Goal: Navigation & Orientation: Find specific page/section

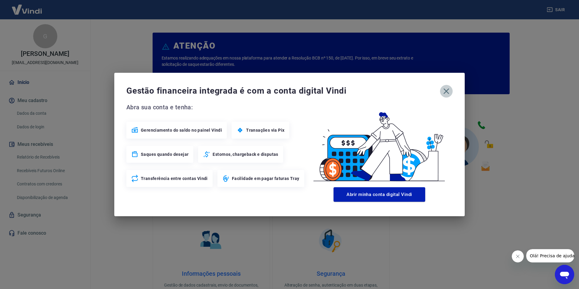
click at [442, 90] on icon "button" at bounding box center [447, 91] width 10 height 10
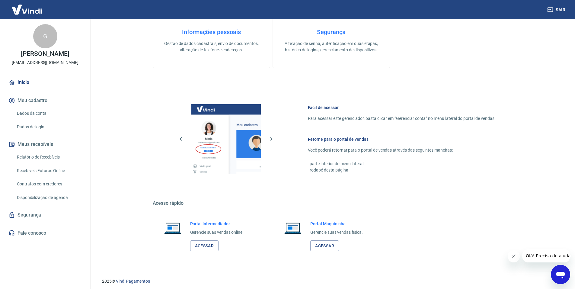
scroll to position [244, 0]
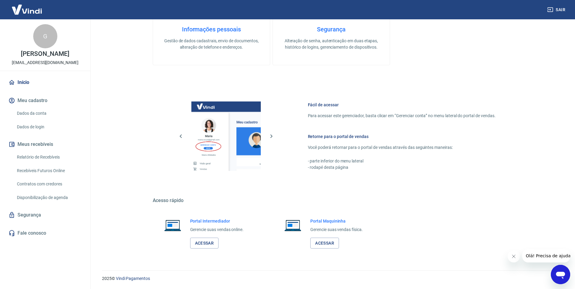
click at [42, 215] on link "Segurança" at bounding box center [45, 214] width 76 height 13
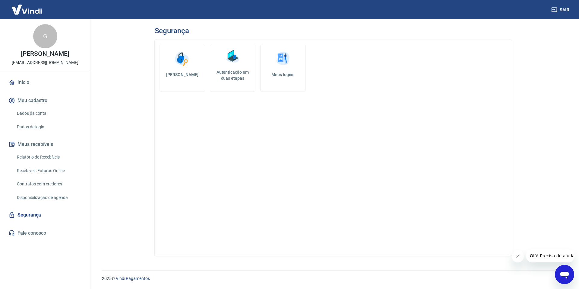
click at [40, 82] on link "Início" at bounding box center [45, 82] width 76 height 13
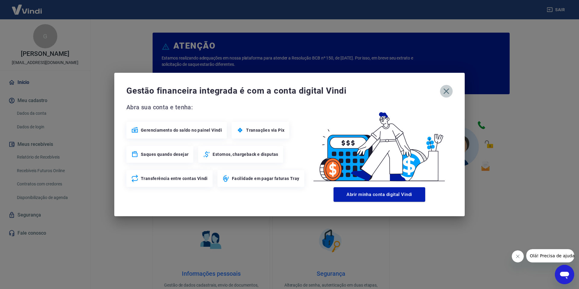
click at [450, 92] on icon "button" at bounding box center [447, 91] width 10 height 10
